Goal: Navigation & Orientation: Find specific page/section

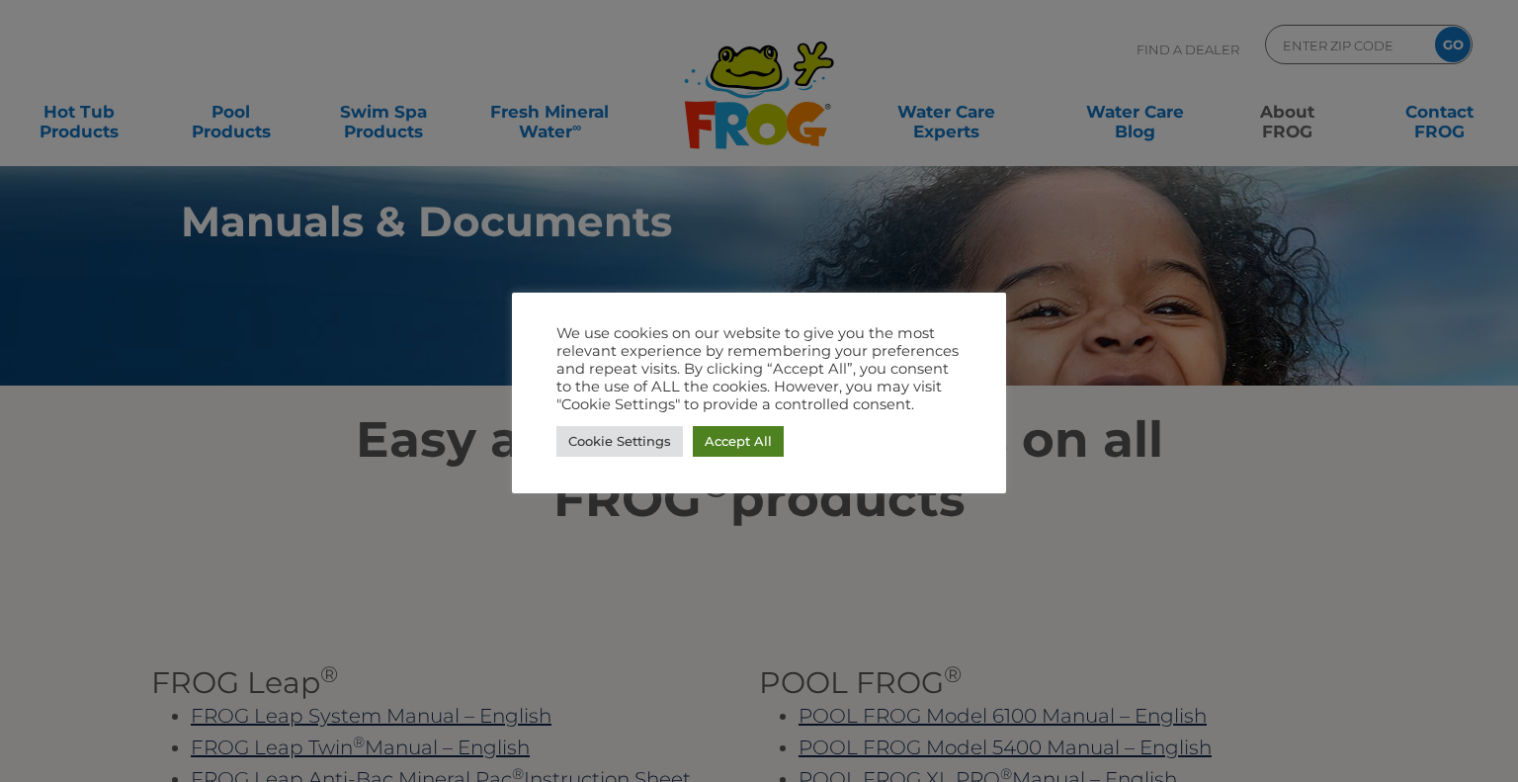
click at [758, 455] on link "Accept All" at bounding box center [738, 441] width 91 height 31
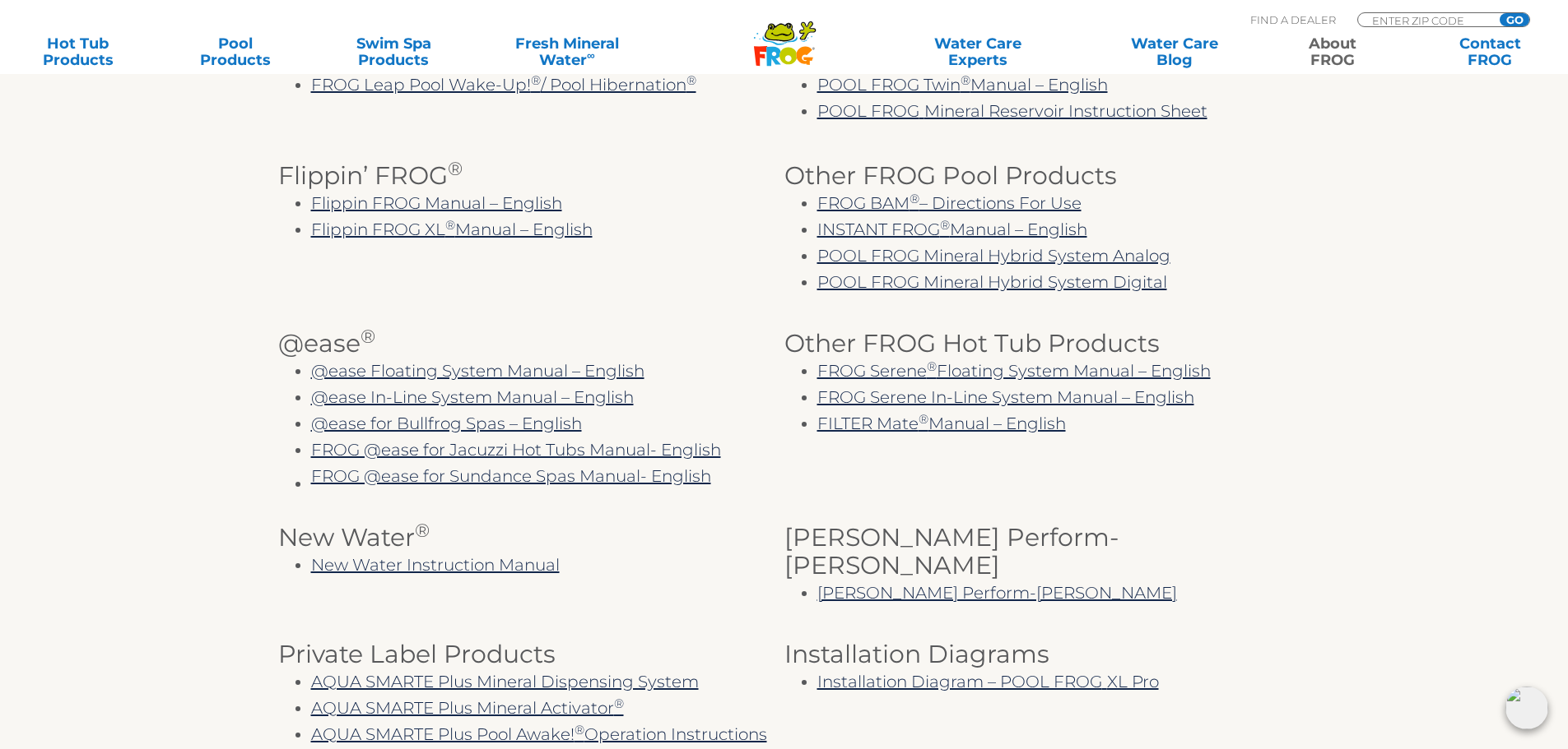
scroll to position [576, 0]
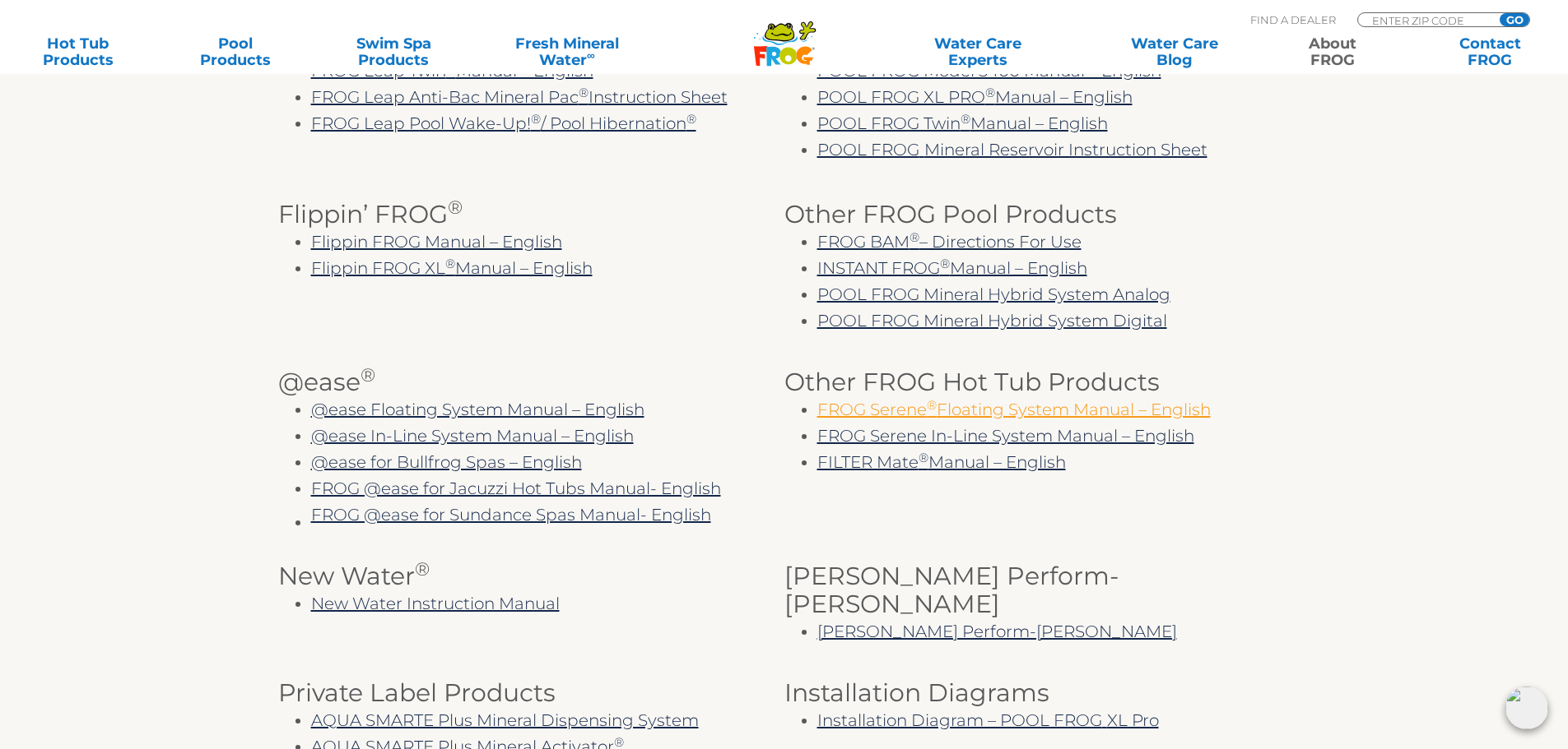
click at [916, 402] on link "FROG Serene ® Floating System Manual – English" at bounding box center [1013, 409] width 393 height 20
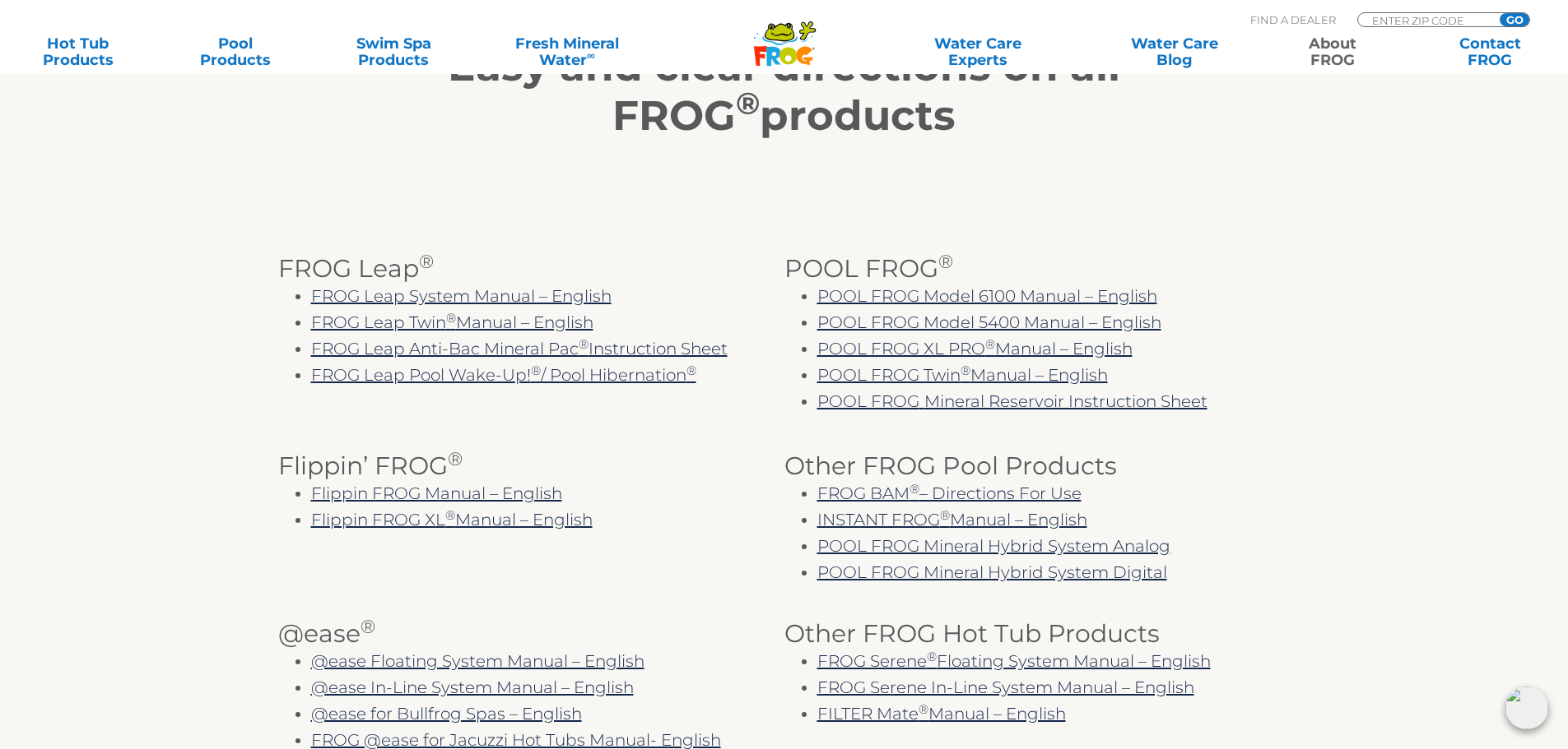
scroll to position [411, 0]
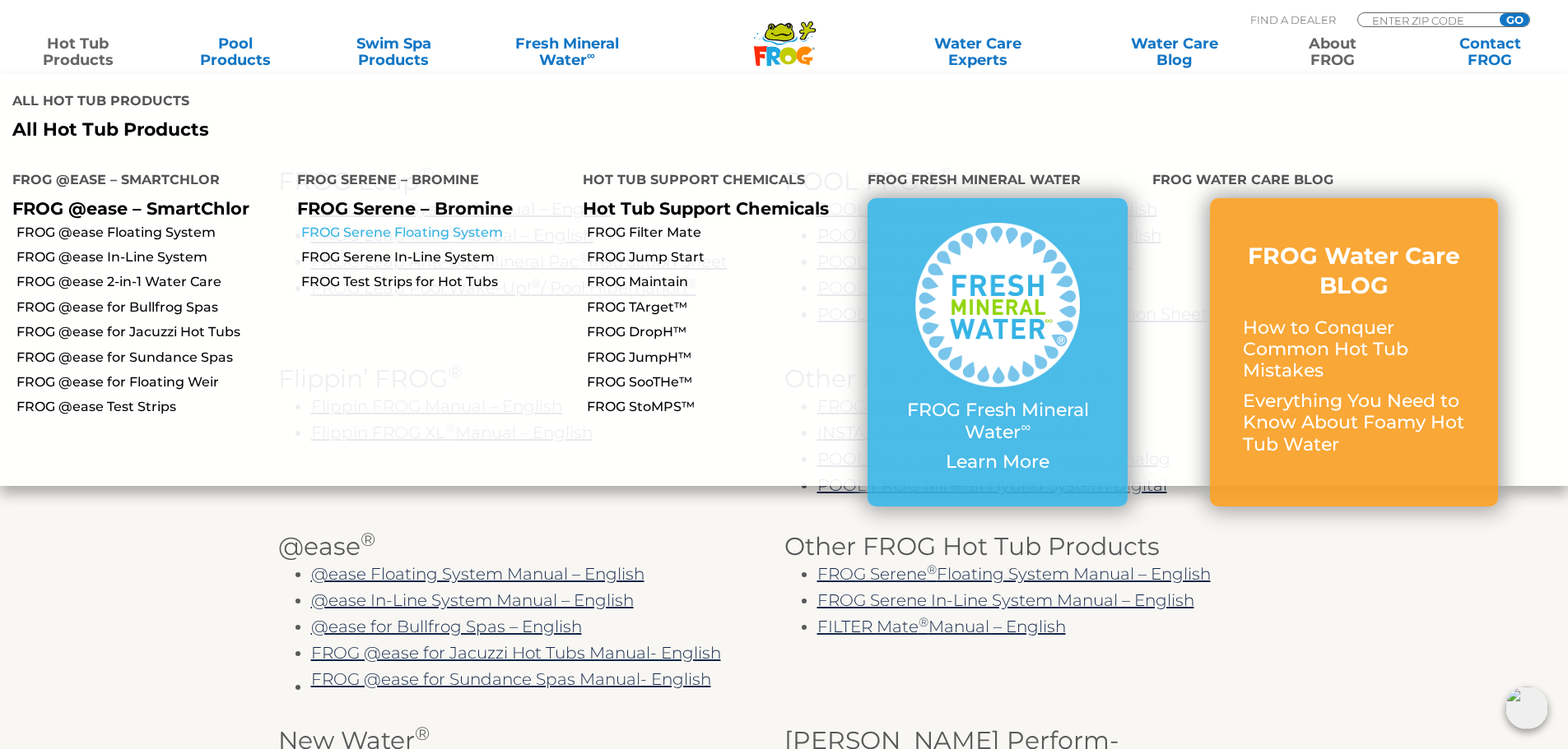
click at [355, 224] on link "FROG Serene Floating System" at bounding box center [436, 233] width 268 height 18
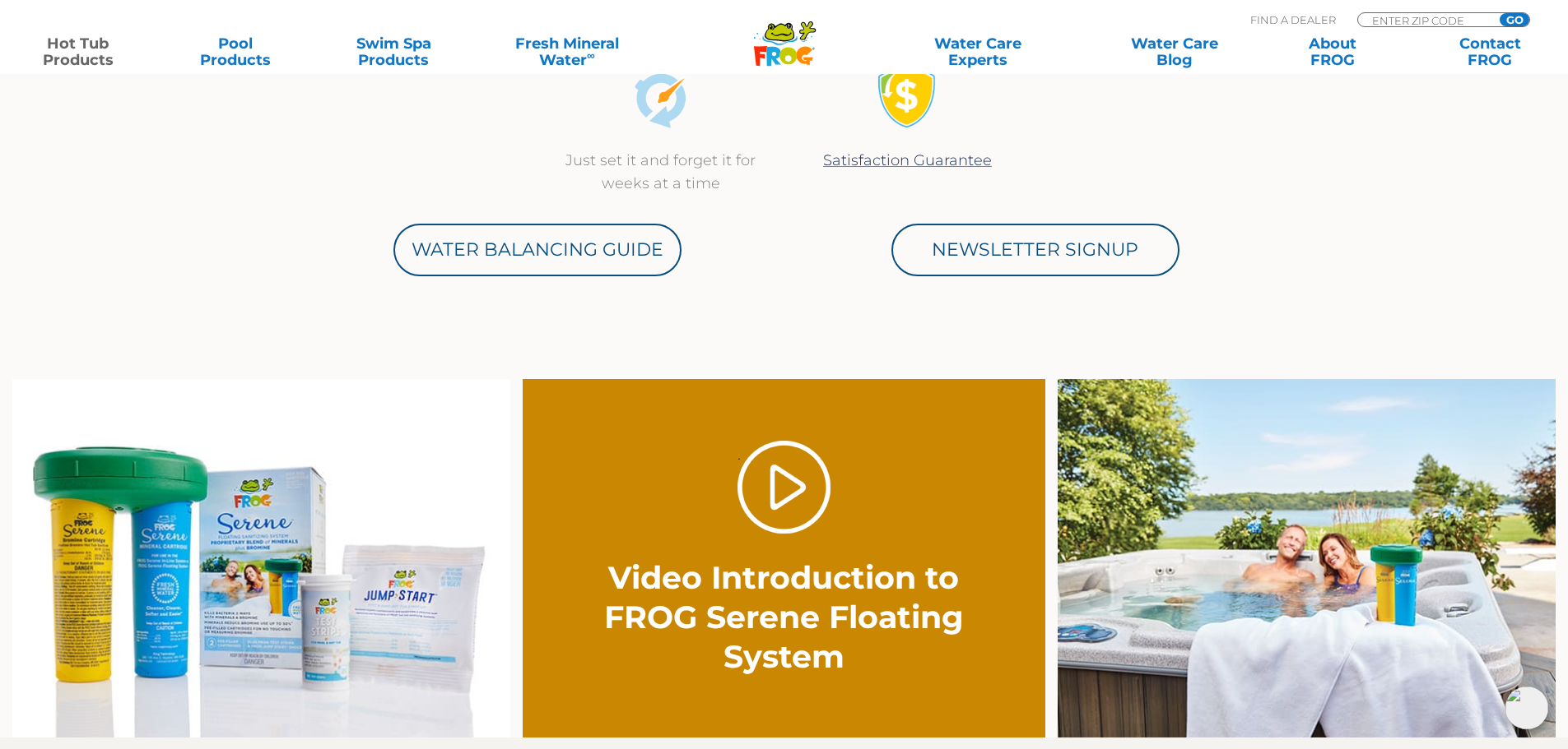
scroll to position [822, 0]
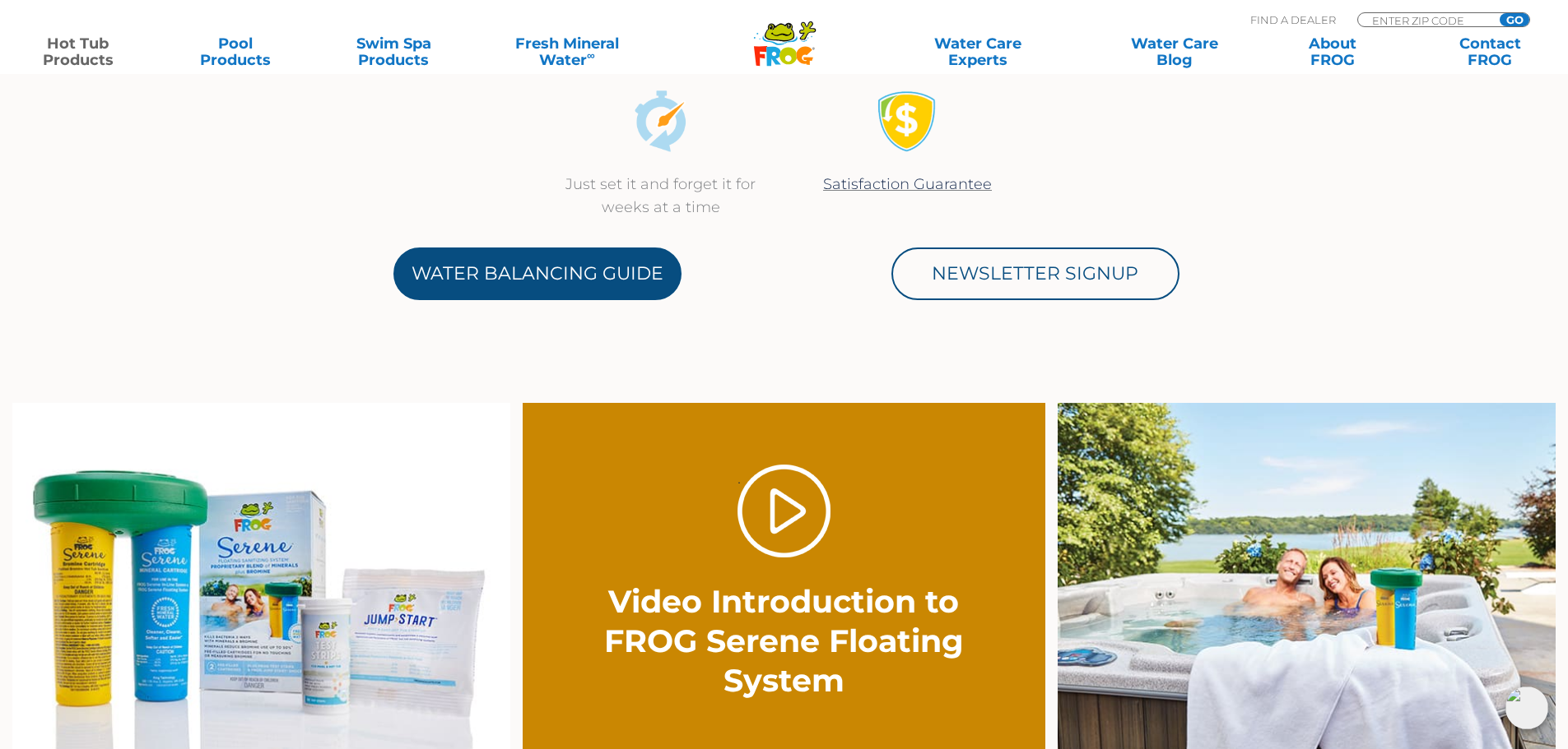
click at [561, 284] on link "Water Balancing Guide" at bounding box center [537, 273] width 288 height 52
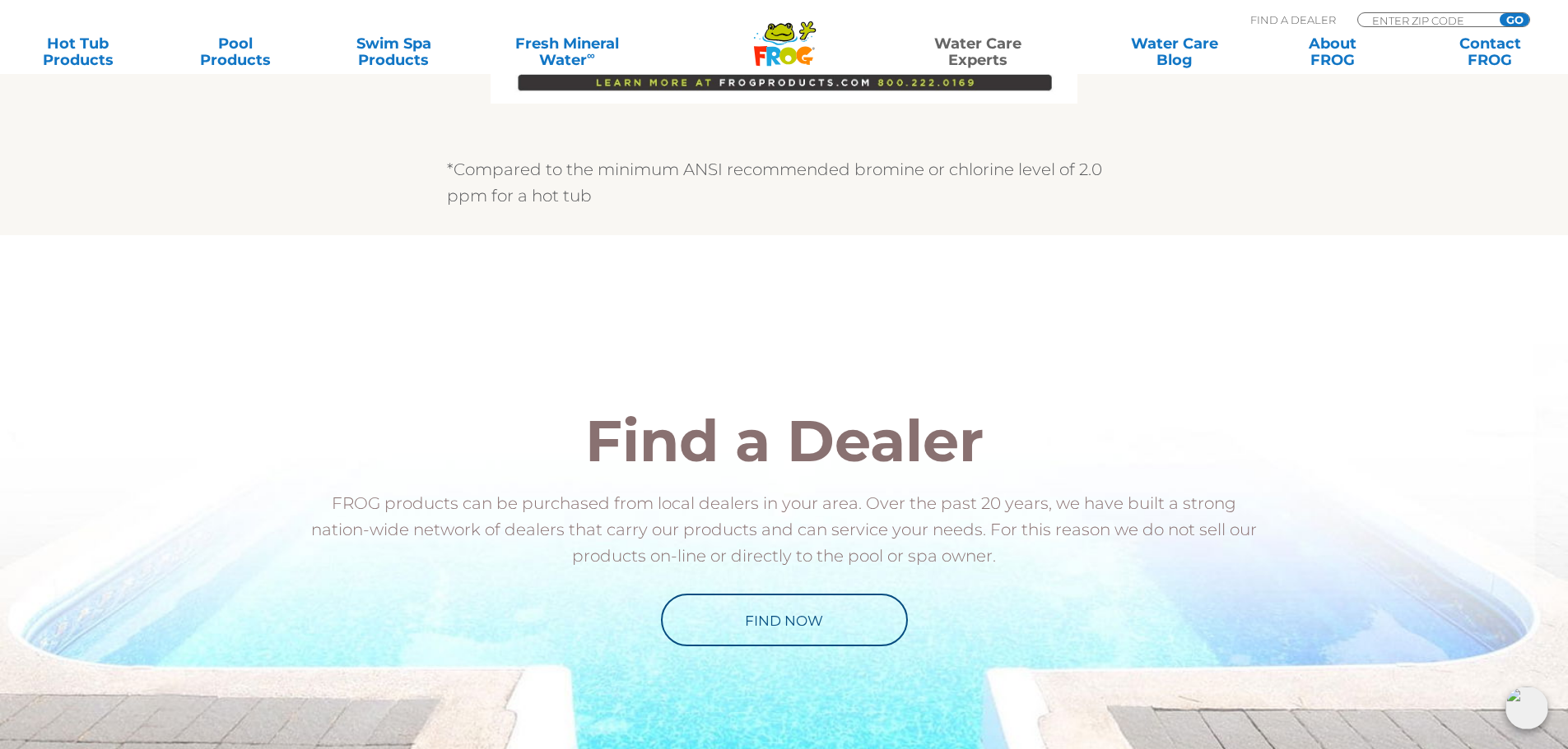
scroll to position [1645, 0]
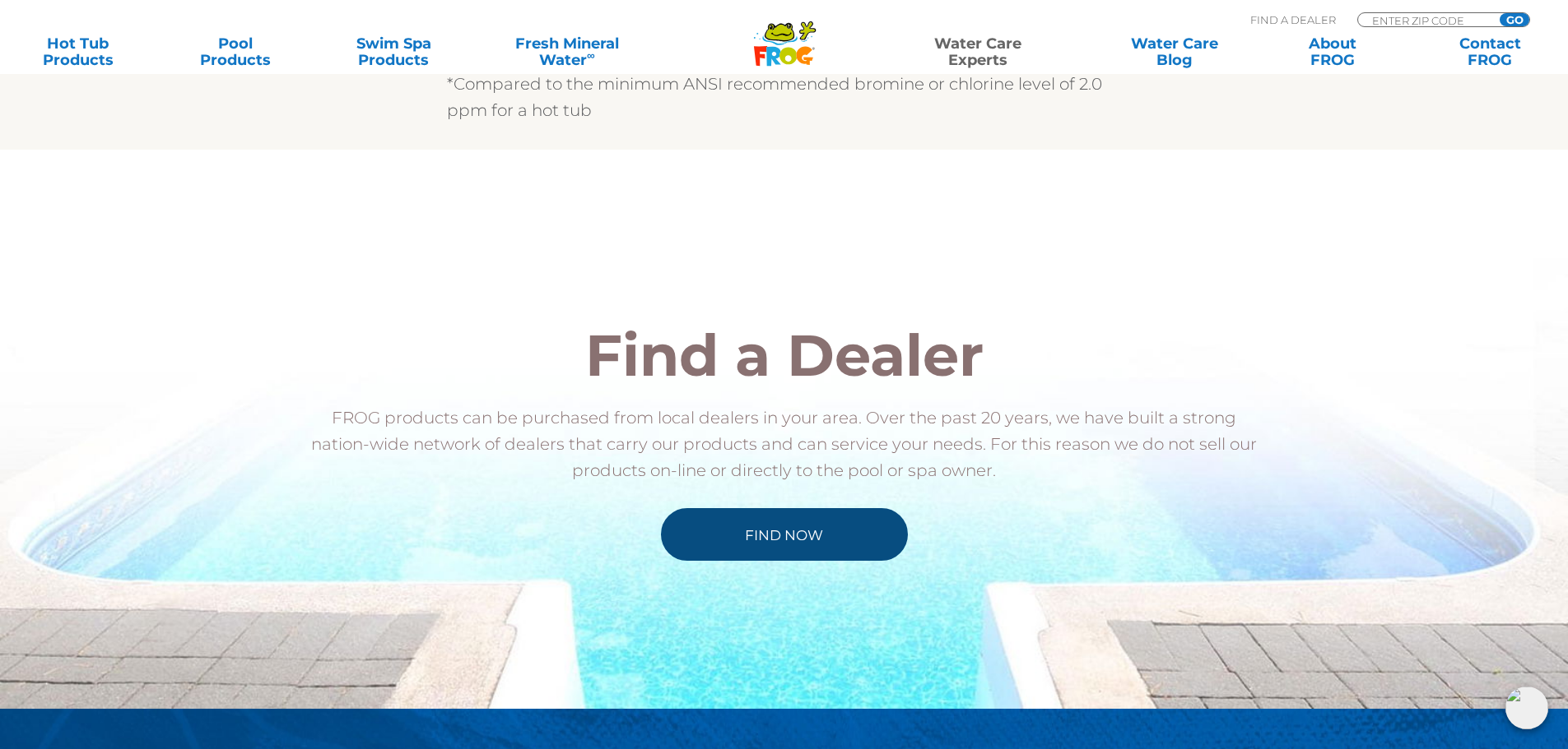
click at [799, 528] on link "Find Now" at bounding box center [784, 534] width 247 height 52
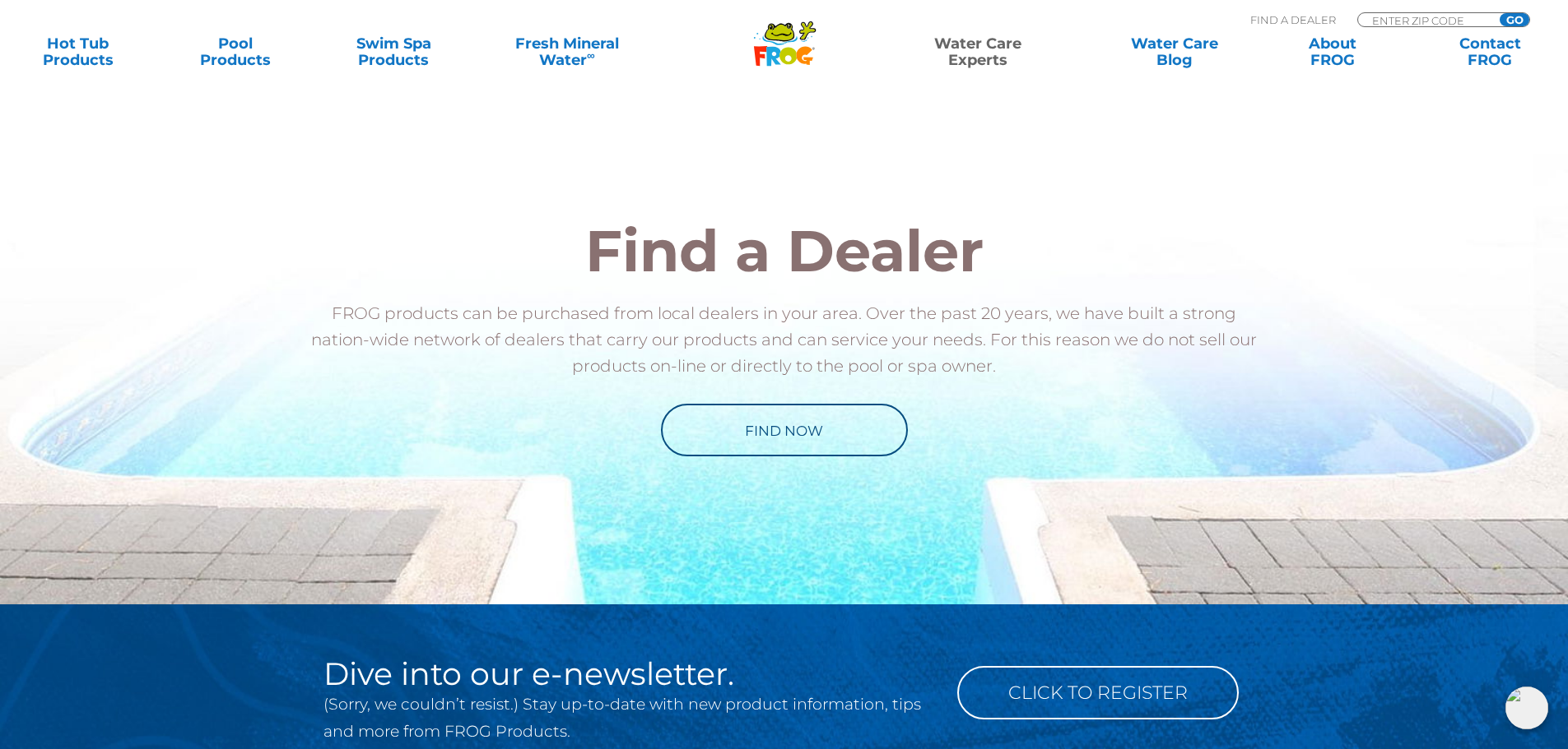
scroll to position [1892, 0]
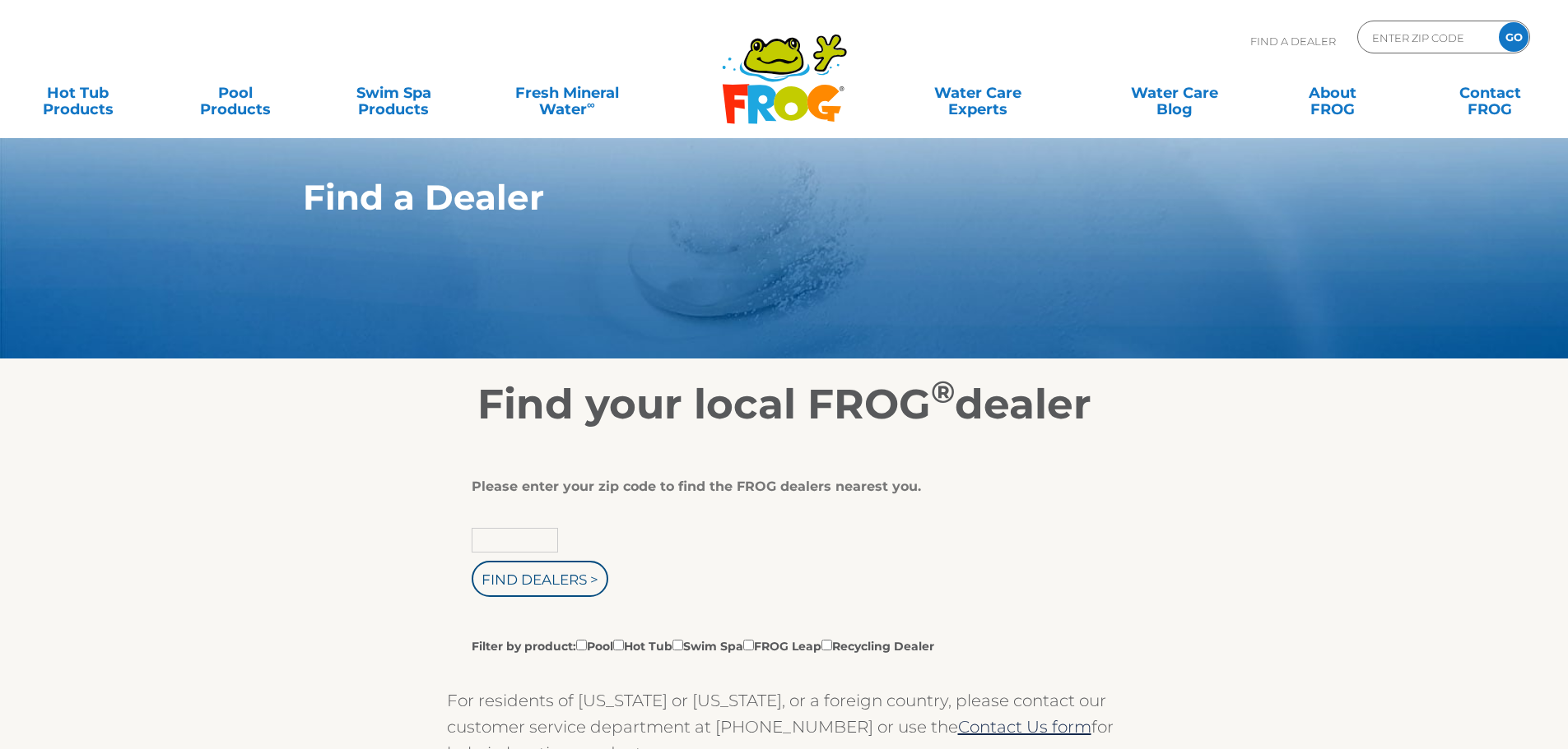
click at [512, 546] on input "text" at bounding box center [515, 541] width 87 height 25
type input "2768"
click at [624, 642] on input "Filter by product: Pool Hot Tub Swim Spa FROG Leap Recycling Dealer" at bounding box center [618, 645] width 11 height 11
checkbox input "true"
click at [575, 584] on input "Find Dealers >" at bounding box center [540, 578] width 137 height 36
